Goal: Task Accomplishment & Management: Complete application form

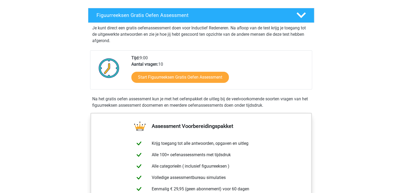
scroll to position [79, 0]
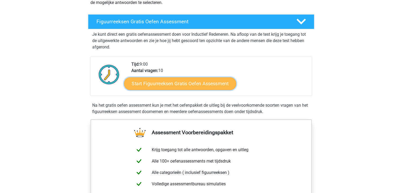
click at [199, 84] on link "Start Figuurreeksen Gratis Oefen Assessment" at bounding box center [180, 83] width 112 height 13
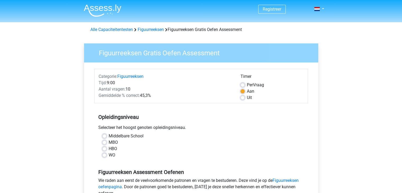
scroll to position [26, 0]
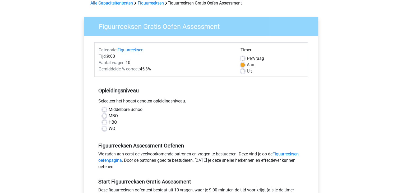
click at [111, 126] on label "WO" at bounding box center [112, 128] width 7 height 6
click at [107, 126] on input "WO" at bounding box center [104, 127] width 4 height 5
radio input "true"
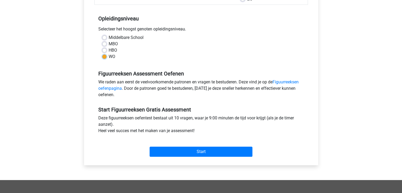
scroll to position [106, 0]
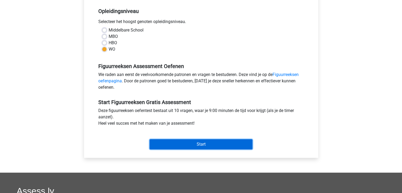
click at [201, 144] on input "Start" at bounding box center [201, 144] width 103 height 10
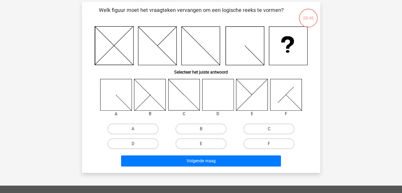
scroll to position [26, 0]
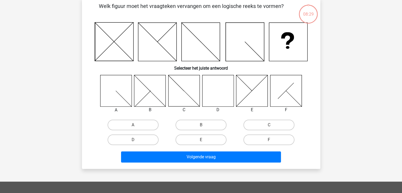
click at [225, 97] on icon at bounding box center [217, 90] width 31 height 31
click at [148, 140] on label "D" at bounding box center [133, 139] width 51 height 11
click at [136, 140] on input "D" at bounding box center [134, 141] width 3 height 3
radio input "true"
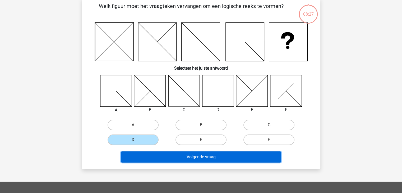
click at [207, 157] on button "Volgende vraag" at bounding box center [201, 156] width 160 height 11
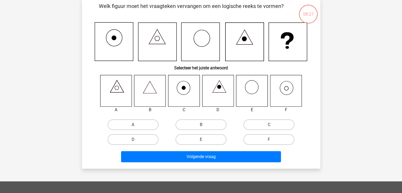
scroll to position [24, 0]
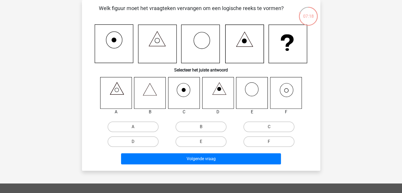
click at [285, 90] on icon at bounding box center [287, 90] width 4 height 4
click at [274, 139] on label "F" at bounding box center [269, 141] width 51 height 11
click at [273, 141] on input "F" at bounding box center [270, 142] width 3 height 3
radio input "true"
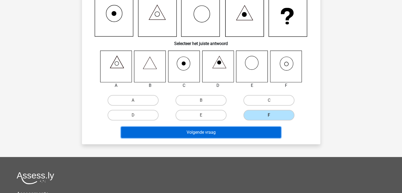
click at [211, 132] on button "Volgende vraag" at bounding box center [201, 132] width 160 height 11
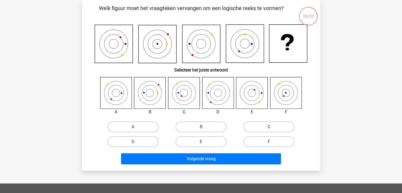
click at [265, 144] on label "F" at bounding box center [269, 141] width 51 height 11
click at [269, 144] on input "F" at bounding box center [270, 142] width 3 height 3
radio input "true"
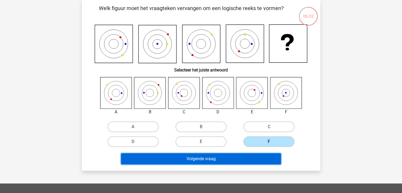
click at [239, 162] on button "Volgende vraag" at bounding box center [201, 158] width 160 height 11
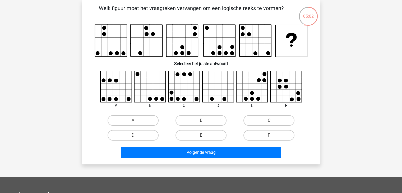
click at [142, 126] on div "A" at bounding box center [133, 120] width 68 height 15
click at [141, 119] on label "A" at bounding box center [133, 120] width 51 height 11
click at [136, 120] on input "A" at bounding box center [134, 121] width 3 height 3
radio input "true"
click at [156, 77] on icon at bounding box center [150, 86] width 31 height 31
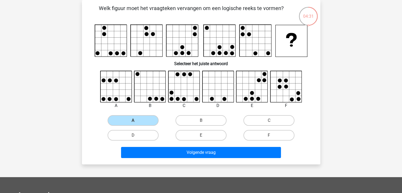
click at [152, 86] on icon at bounding box center [150, 86] width 31 height 31
click at [186, 122] on label "B" at bounding box center [201, 120] width 51 height 11
click at [201, 122] on input "B" at bounding box center [202, 121] width 3 height 3
radio input "true"
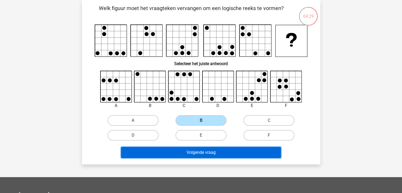
click at [198, 154] on button "Volgende vraag" at bounding box center [201, 152] width 160 height 11
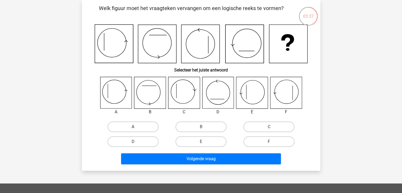
click at [134, 126] on label "A" at bounding box center [133, 126] width 51 height 11
click at [134, 127] on input "A" at bounding box center [134, 128] width 3 height 3
radio input "true"
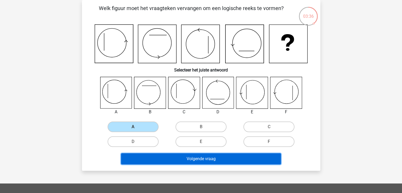
click at [188, 164] on button "Volgende vraag" at bounding box center [201, 158] width 160 height 11
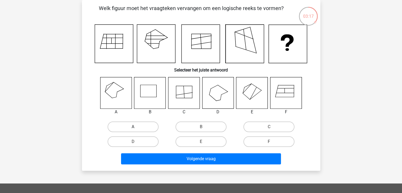
click at [130, 124] on label "A" at bounding box center [133, 126] width 51 height 11
click at [133, 127] on input "A" at bounding box center [134, 128] width 3 height 3
radio input "true"
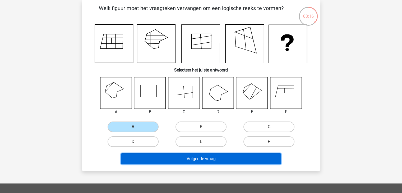
click at [198, 157] on button "Volgende vraag" at bounding box center [201, 158] width 160 height 11
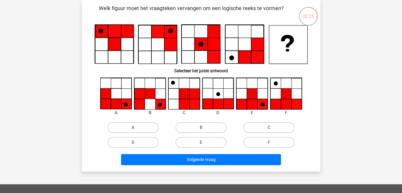
click at [137, 127] on label "A" at bounding box center [133, 127] width 51 height 11
click at [136, 127] on input "A" at bounding box center [134, 128] width 3 height 3
radio input "true"
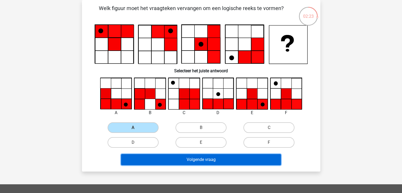
click at [203, 159] on button "Volgende vraag" at bounding box center [201, 159] width 160 height 11
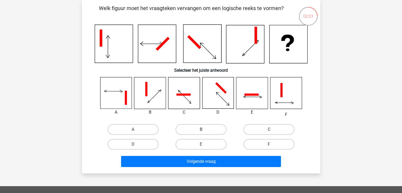
click at [205, 127] on label "B" at bounding box center [201, 129] width 51 height 11
click at [204, 129] on input "B" at bounding box center [202, 130] width 3 height 3
radio input "true"
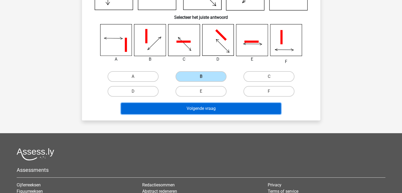
click at [206, 107] on button "Volgende vraag" at bounding box center [201, 108] width 160 height 11
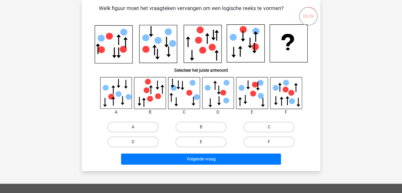
click at [268, 144] on label "F" at bounding box center [269, 141] width 51 height 11
click at [269, 144] on input "F" at bounding box center [270, 143] width 3 height 3
radio input "true"
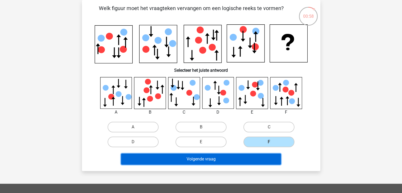
click at [256, 161] on button "Volgende vraag" at bounding box center [201, 158] width 160 height 11
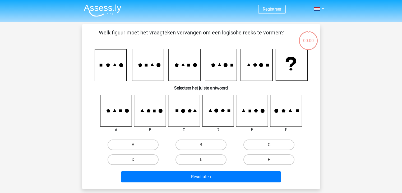
scroll to position [24, 0]
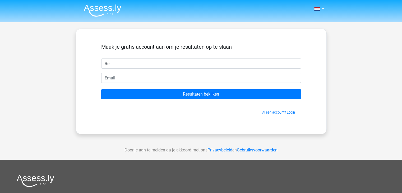
type input "[PERSON_NAME]"
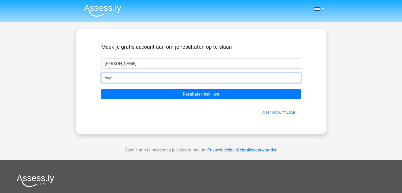
type input "[EMAIL_ADDRESS][DOMAIN_NAME]"
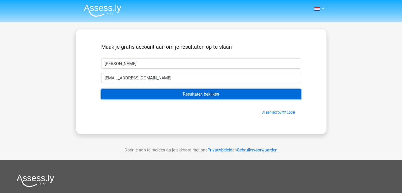
click at [209, 90] on input "Resultaten bekijken" at bounding box center [201, 94] width 200 height 10
click at [209, 94] on input "Resultaten bekijken" at bounding box center [201, 94] width 200 height 10
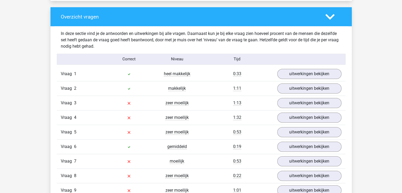
scroll to position [397, 0]
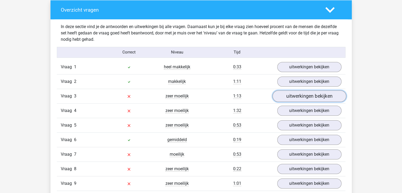
click at [303, 95] on link "uitwerkingen bekijken" at bounding box center [309, 96] width 74 height 12
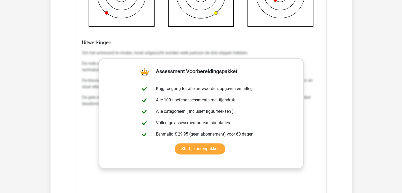
scroll to position [714, 0]
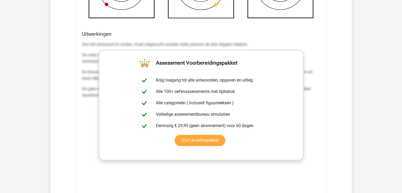
click at [178, 39] on div "Om het antwoord te vinden, moet uitgezocht worden welk patroon de drie stippen …" at bounding box center [201, 72] width 239 height 66
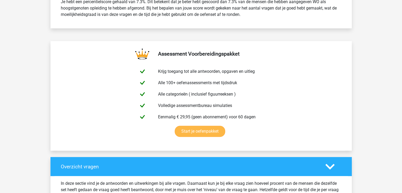
scroll to position [212, 0]
